Goal: Transaction & Acquisition: Book appointment/travel/reservation

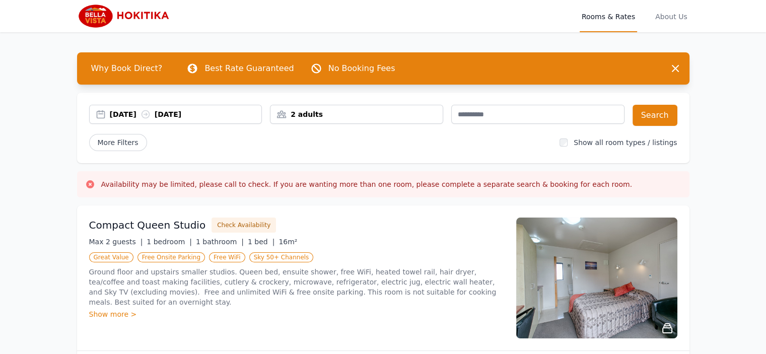
click at [151, 116] on icon at bounding box center [146, 114] width 10 height 10
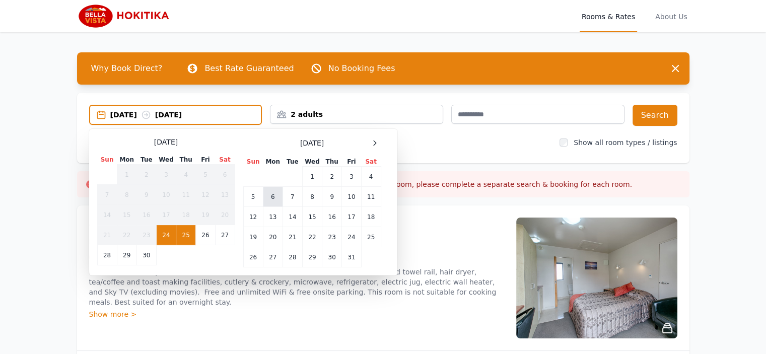
click at [276, 197] on td "6" at bounding box center [273, 197] width 20 height 20
click at [290, 196] on td "7" at bounding box center [293, 197] width 20 height 20
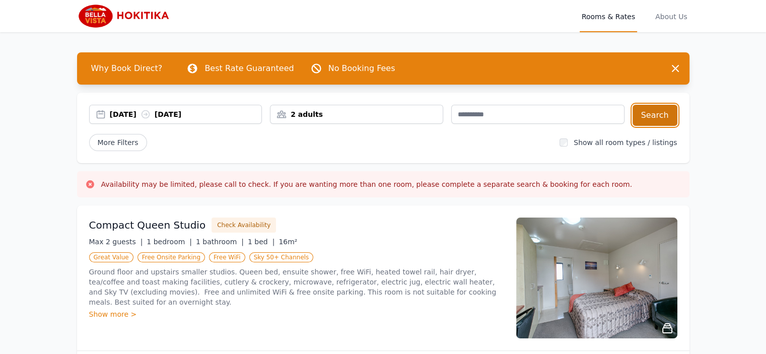
click at [666, 119] on button "Search" at bounding box center [655, 115] width 45 height 21
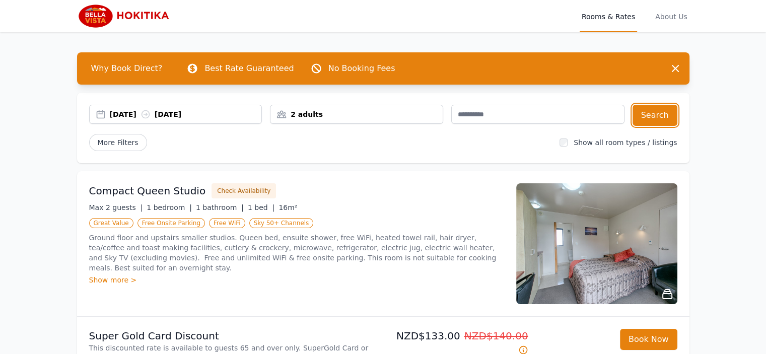
click at [309, 116] on div "2 adults" at bounding box center [356, 114] width 172 height 10
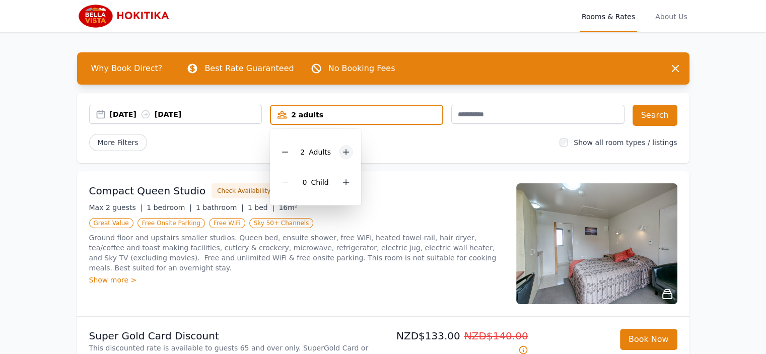
click at [344, 151] on icon at bounding box center [346, 153] width 6 height 6
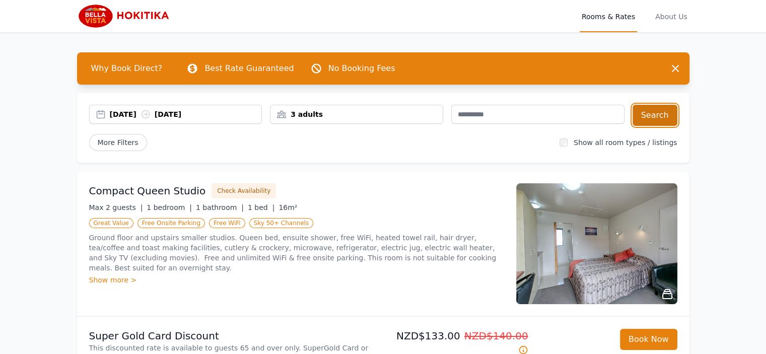
click at [656, 118] on button "Search" at bounding box center [655, 115] width 45 height 21
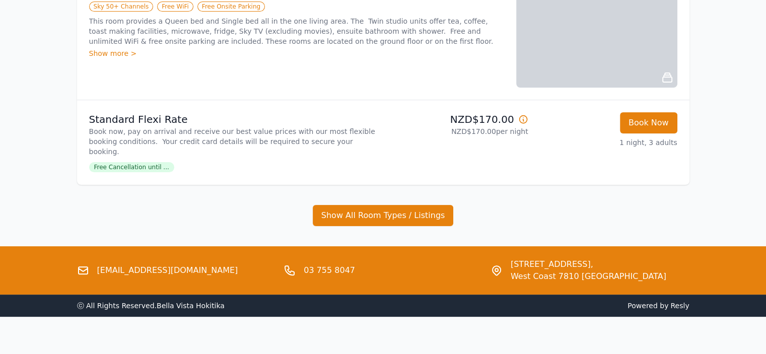
scroll to position [166, 0]
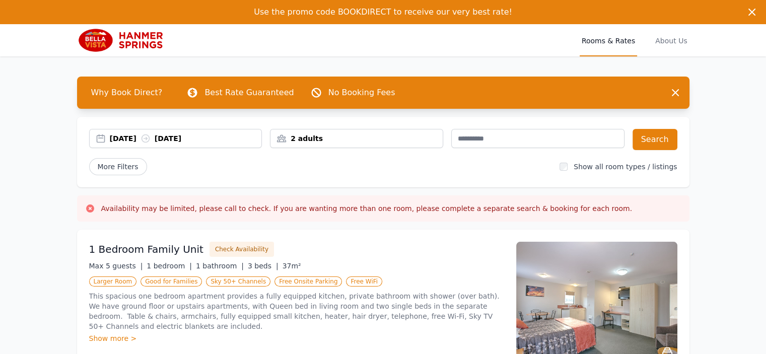
click at [135, 143] on div "[DATE] [DATE]" at bounding box center [186, 138] width 152 height 10
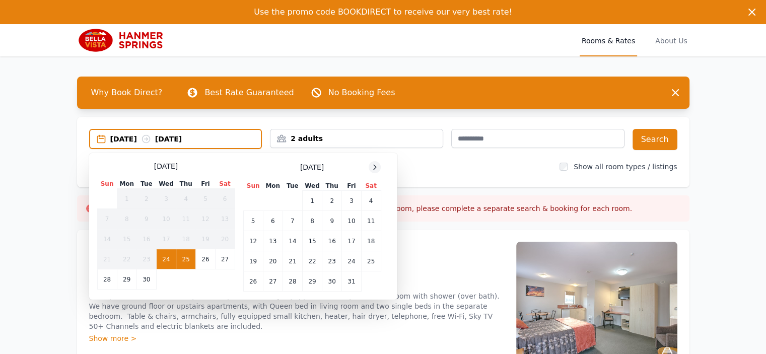
click at [373, 166] on icon at bounding box center [375, 167] width 8 height 8
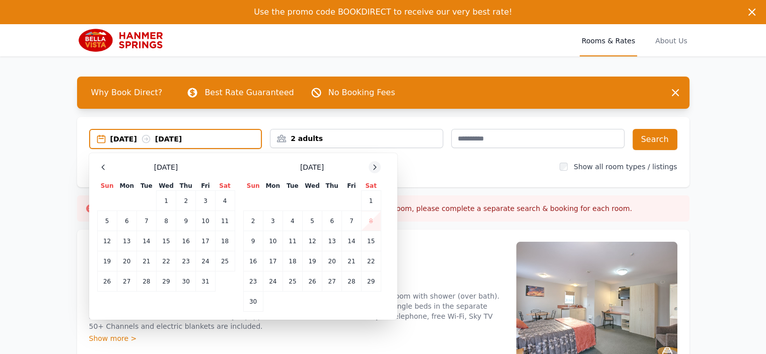
click at [373, 165] on icon at bounding box center [375, 167] width 8 height 8
click at [207, 223] on td "7" at bounding box center [205, 221] width 19 height 20
click at [222, 224] on td "8" at bounding box center [225, 221] width 20 height 20
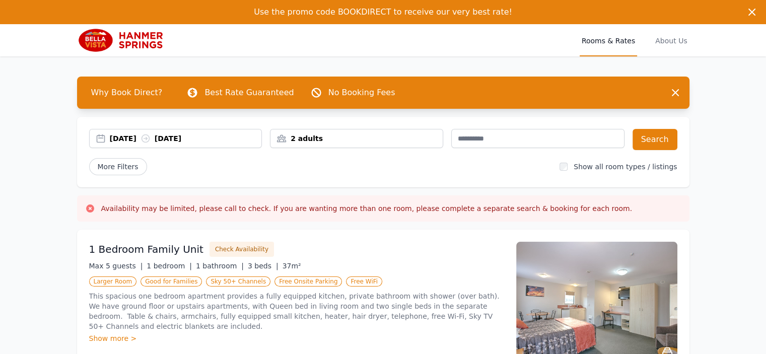
click at [348, 143] on div "2 adults" at bounding box center [356, 138] width 172 height 10
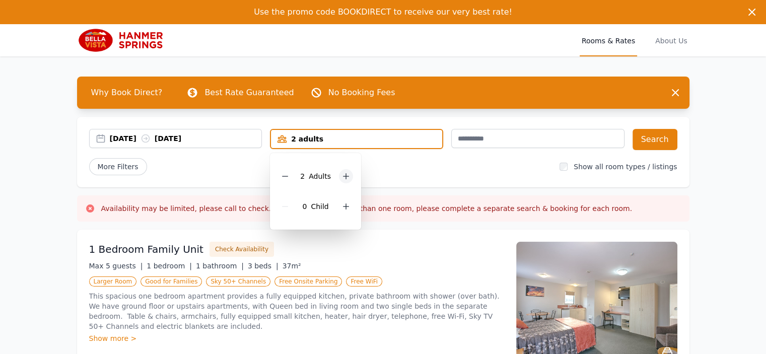
click at [345, 170] on div at bounding box center [346, 176] width 14 height 14
click at [646, 141] on button "Search" at bounding box center [655, 139] width 45 height 21
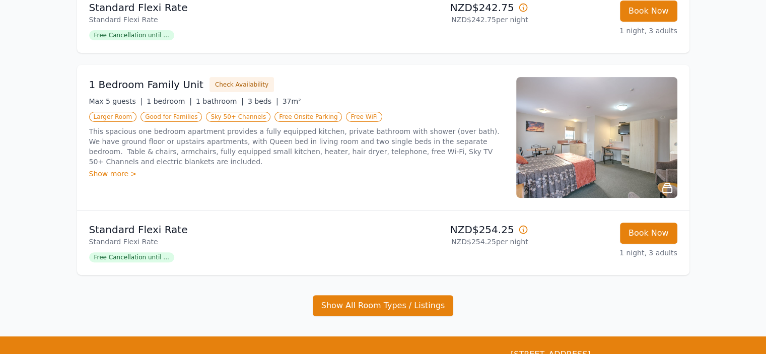
scroll to position [151, 0]
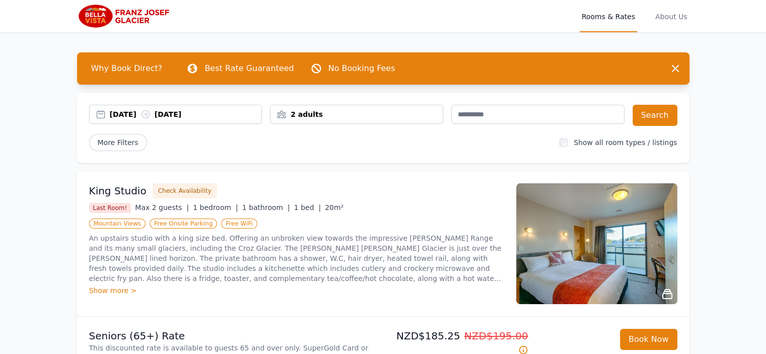
click at [181, 116] on div "[DATE] [DATE]" at bounding box center [186, 114] width 152 height 10
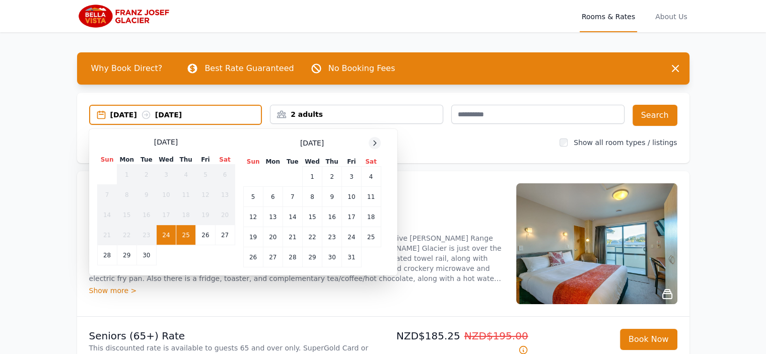
click at [372, 143] on icon at bounding box center [375, 143] width 8 height 8
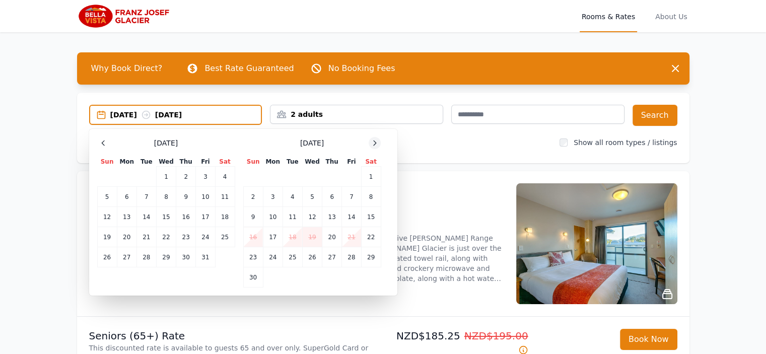
click at [372, 143] on icon at bounding box center [375, 143] width 8 height 8
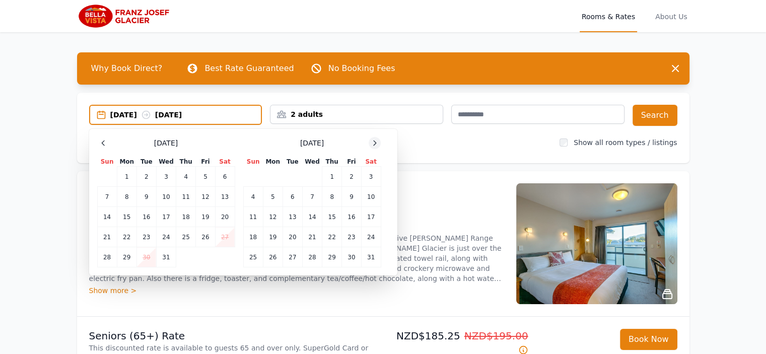
click at [373, 143] on icon at bounding box center [375, 143] width 8 height 8
click at [251, 216] on td "15" at bounding box center [253, 217] width 20 height 20
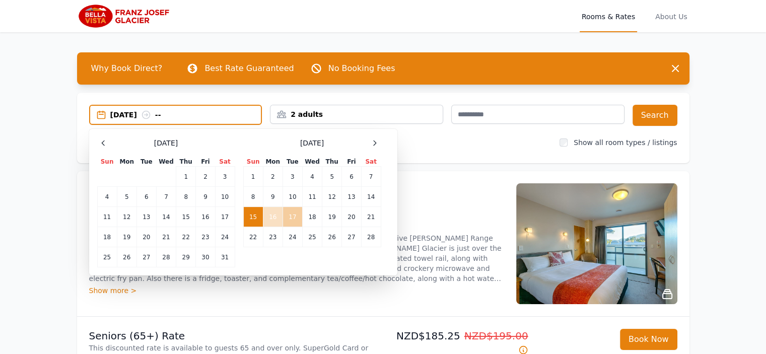
click at [294, 217] on td "17" at bounding box center [293, 217] width 20 height 20
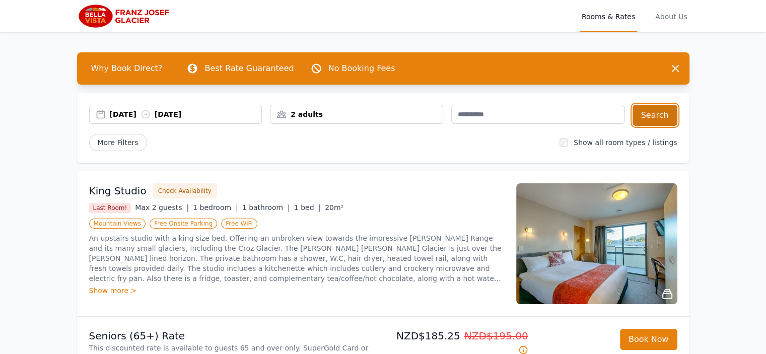
click at [661, 116] on button "Search" at bounding box center [655, 115] width 45 height 21
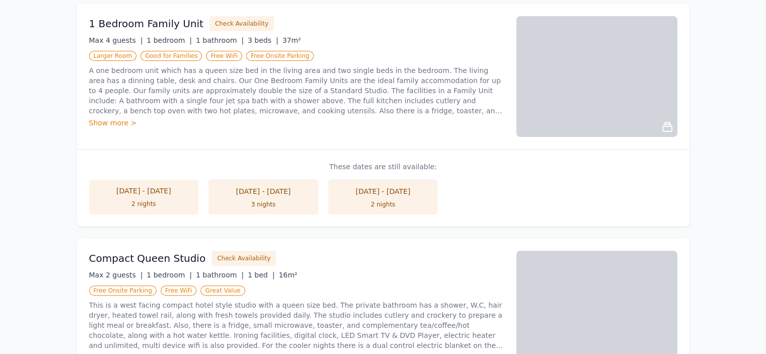
scroll to position [151, 0]
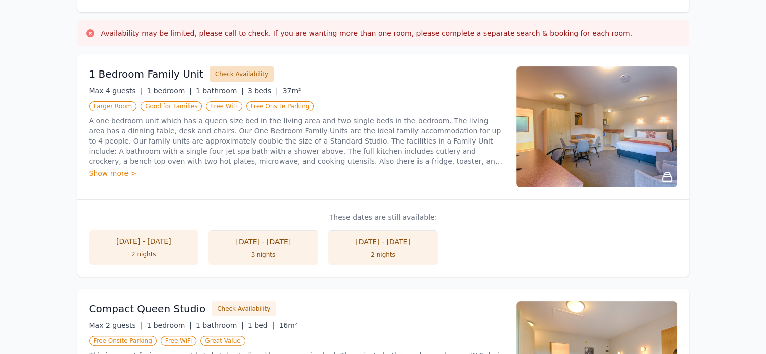
click at [246, 78] on button "Check Availability" at bounding box center [241, 73] width 64 height 15
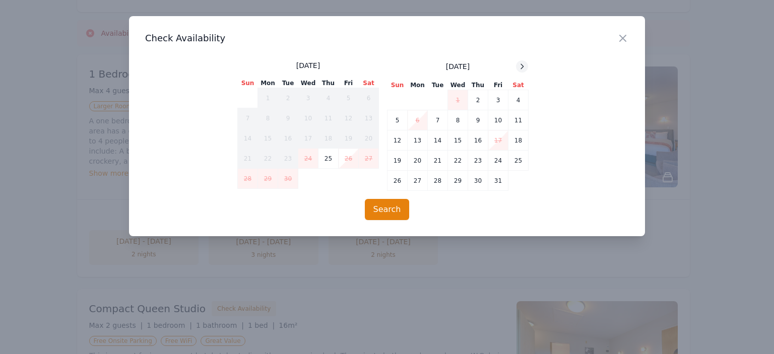
click at [518, 66] on icon at bounding box center [522, 66] width 8 height 8
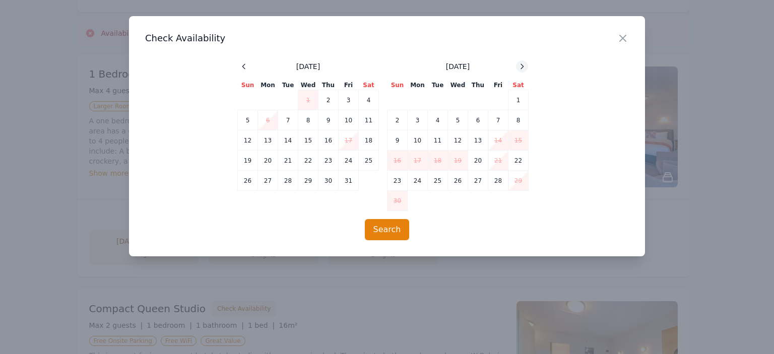
click at [518, 66] on icon at bounding box center [522, 66] width 8 height 8
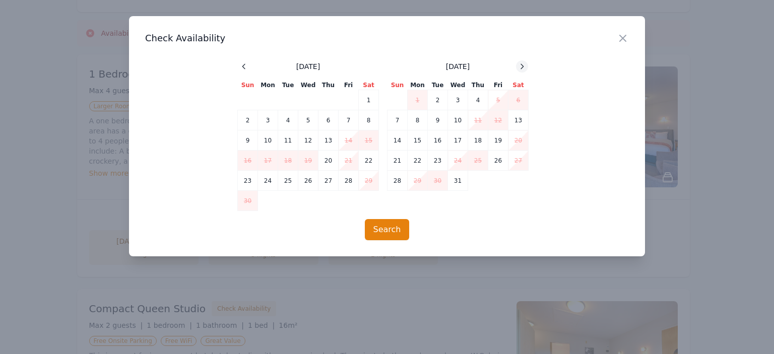
click at [518, 66] on icon at bounding box center [522, 66] width 8 height 8
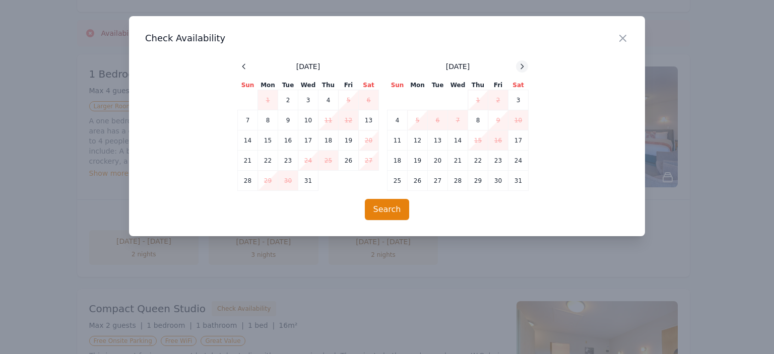
click at [519, 66] on icon at bounding box center [522, 66] width 8 height 8
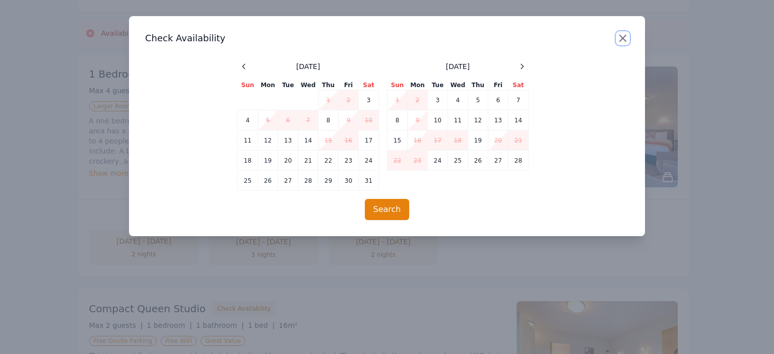
click at [624, 35] on icon "button" at bounding box center [622, 38] width 12 height 12
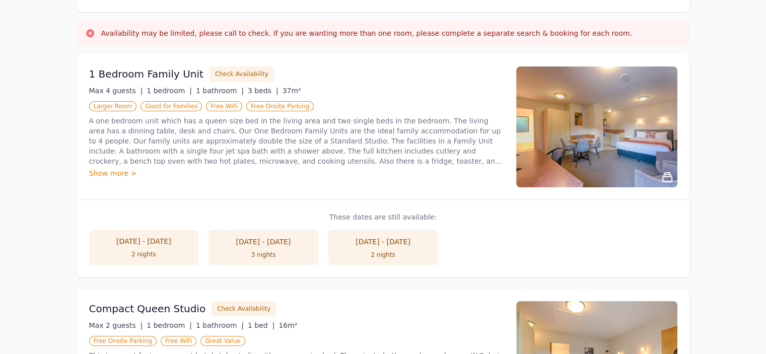
scroll to position [302, 0]
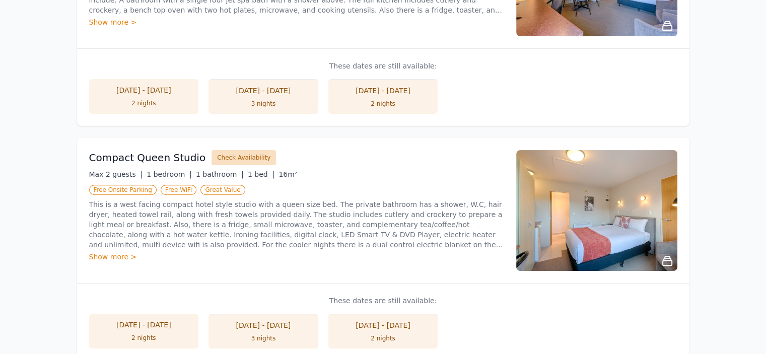
click at [247, 159] on button "Check Availability" at bounding box center [244, 157] width 64 height 15
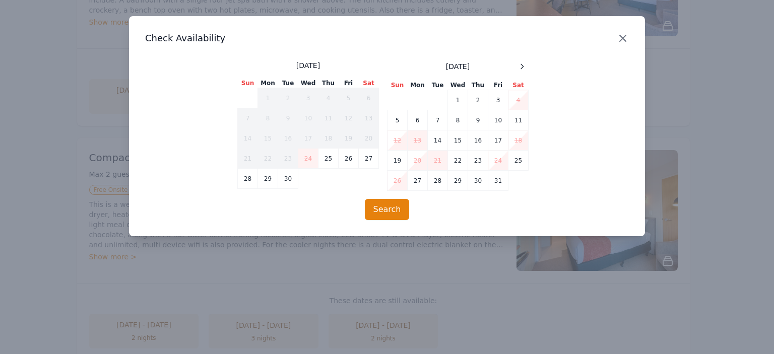
click at [628, 35] on icon "button" at bounding box center [622, 38] width 12 height 12
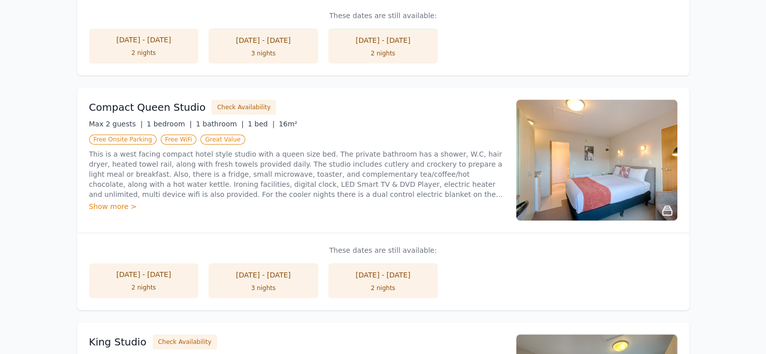
scroll to position [403, 0]
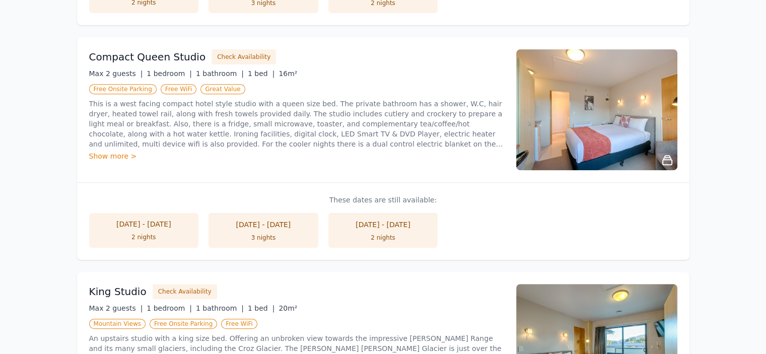
click at [631, 117] on img at bounding box center [596, 109] width 161 height 121
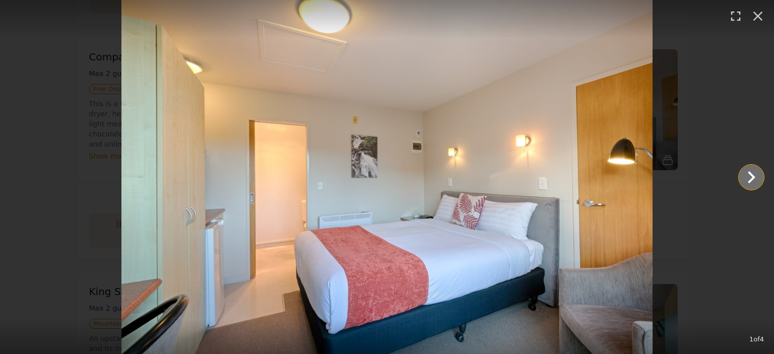
click at [747, 171] on icon "Show slide 2 of 4" at bounding box center [751, 177] width 24 height 24
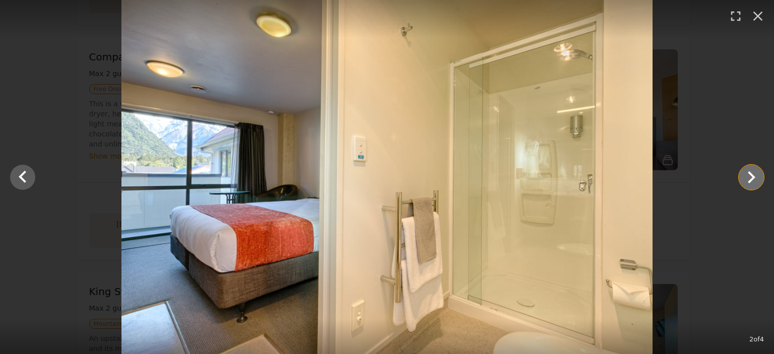
click at [748, 171] on icon "Show slide 3 of 4" at bounding box center [751, 177] width 24 height 24
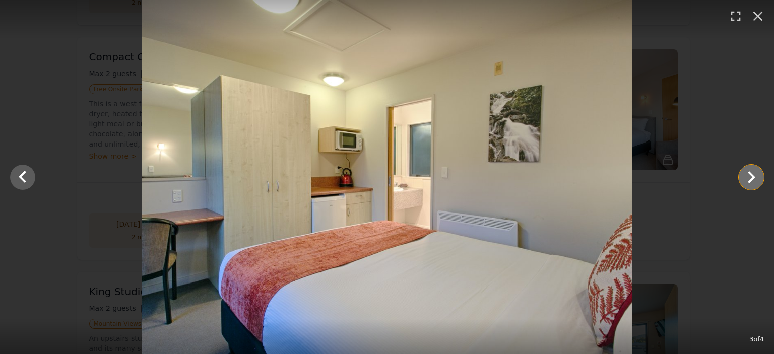
click at [748, 171] on icon "Show slide 4 of 4" at bounding box center [751, 177] width 24 height 24
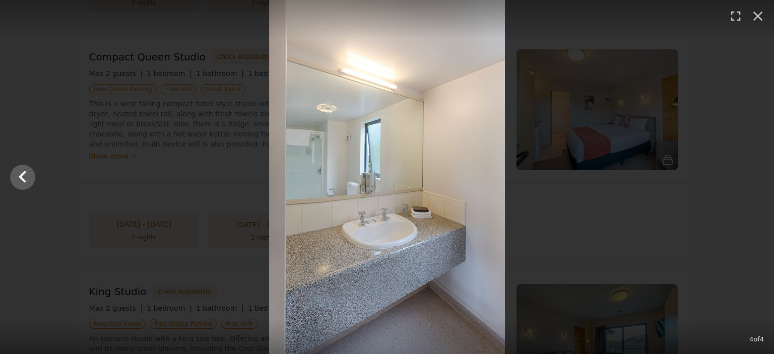
click at [748, 171] on div at bounding box center [387, 177] width 774 height 354
